Goal: Contribute content

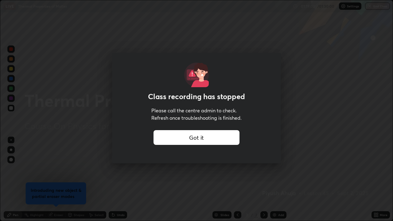
scroll to position [221, 393]
click at [184, 137] on div "Got it" at bounding box center [196, 137] width 86 height 15
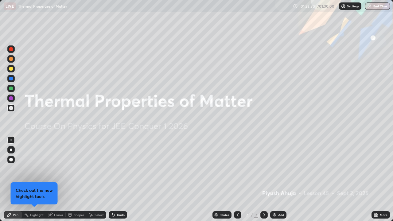
click at [377, 216] on icon at bounding box center [377, 216] width 2 height 2
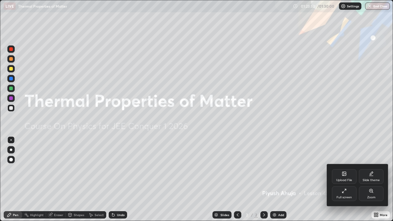
click at [347, 175] on div "Upload File" at bounding box center [343, 176] width 25 height 15
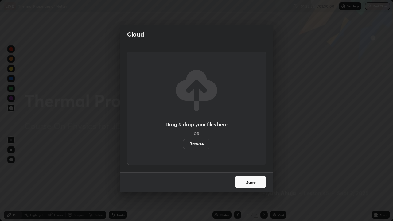
click at [200, 144] on label "Browse" at bounding box center [196, 144] width 27 height 10
click at [183, 144] on input "Browse" at bounding box center [183, 144] width 0 height 10
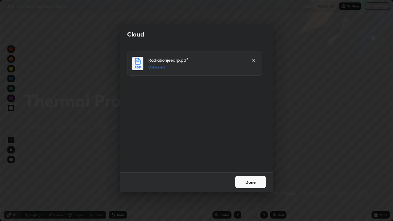
click at [251, 183] on button "Done" at bounding box center [250, 182] width 31 height 12
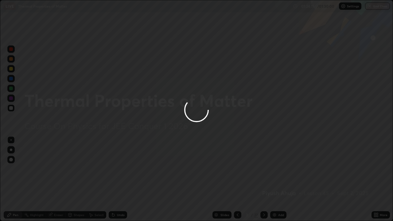
click at [257, 181] on div at bounding box center [196, 110] width 393 height 221
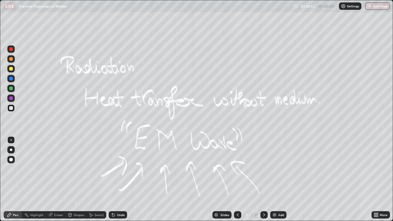
click at [374, 6] on button "End Class" at bounding box center [377, 5] width 25 height 7
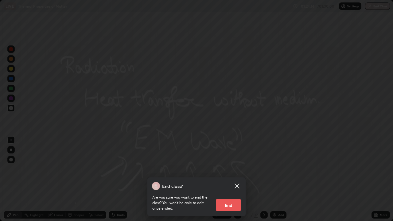
click at [223, 201] on button "End" at bounding box center [228, 205] width 25 height 12
